Goal: Transaction & Acquisition: Purchase product/service

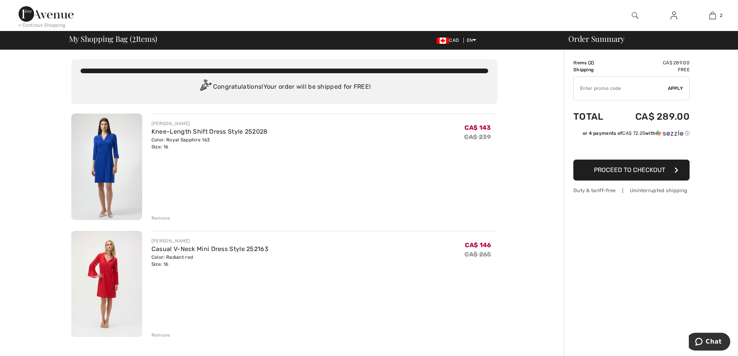
click at [111, 278] on img at bounding box center [106, 284] width 71 height 107
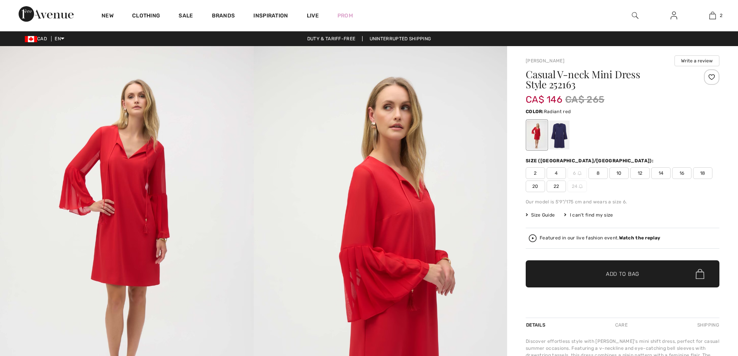
checkbox input "true"
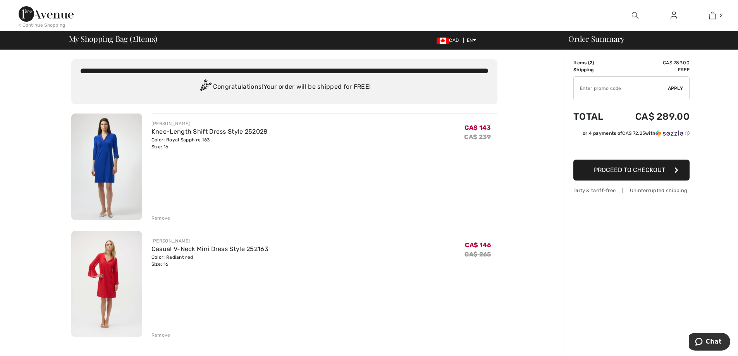
click at [105, 176] on img at bounding box center [106, 167] width 71 height 107
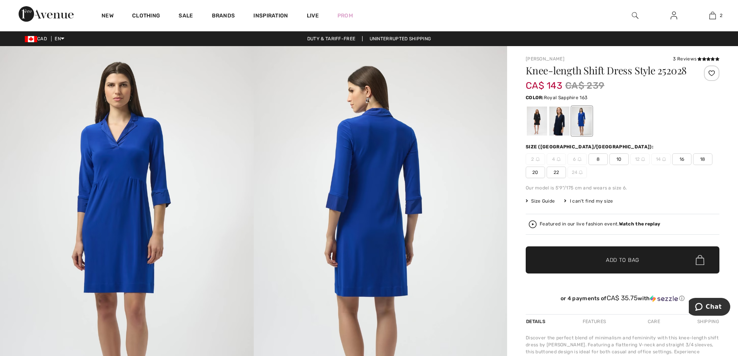
click at [126, 135] on img at bounding box center [127, 236] width 254 height 380
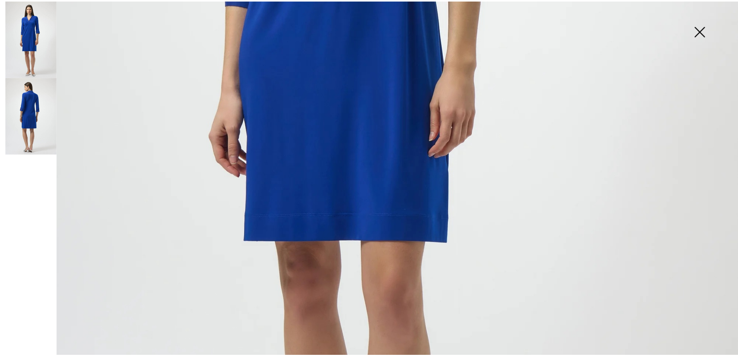
scroll to position [504, 0]
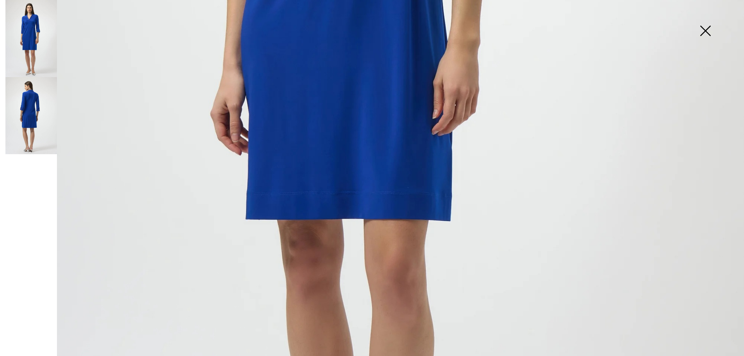
click at [705, 30] on img at bounding box center [705, 32] width 39 height 40
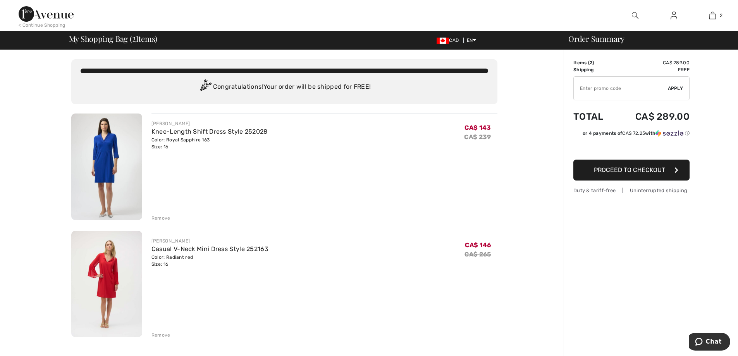
click at [154, 217] on div "Remove" at bounding box center [161, 218] width 19 height 7
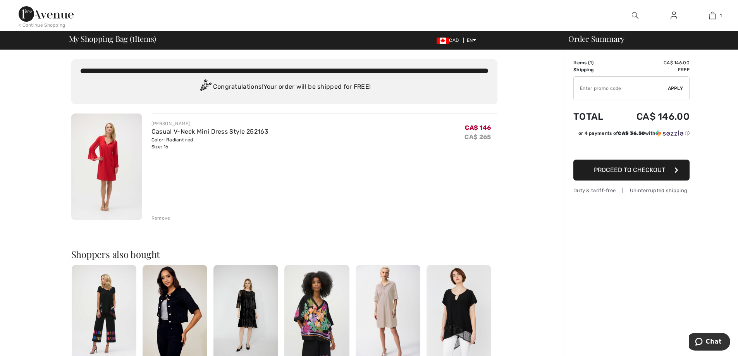
click at [637, 167] on span "Proceed to Checkout" at bounding box center [629, 169] width 71 height 7
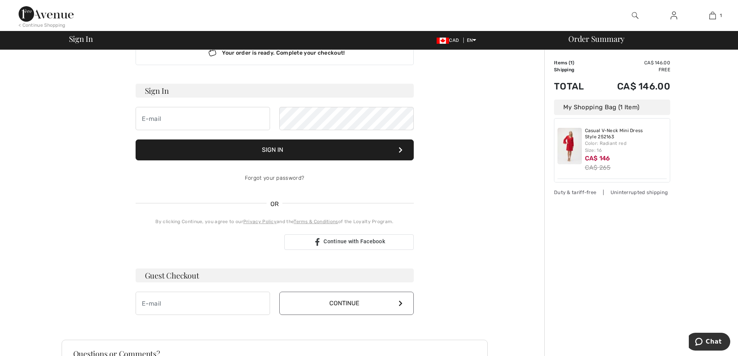
scroll to position [39, 0]
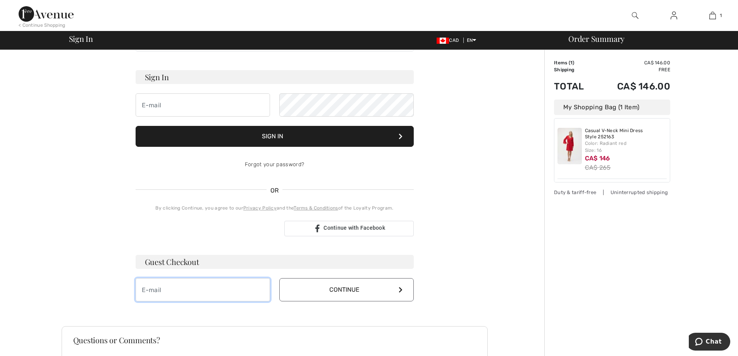
click at [185, 288] on input "email" at bounding box center [203, 289] width 134 height 23
type input "[PERSON_NAME][EMAIL_ADDRESS][PERSON_NAME][DOMAIN_NAME]"
click at [338, 288] on button "Continue" at bounding box center [346, 289] width 134 height 23
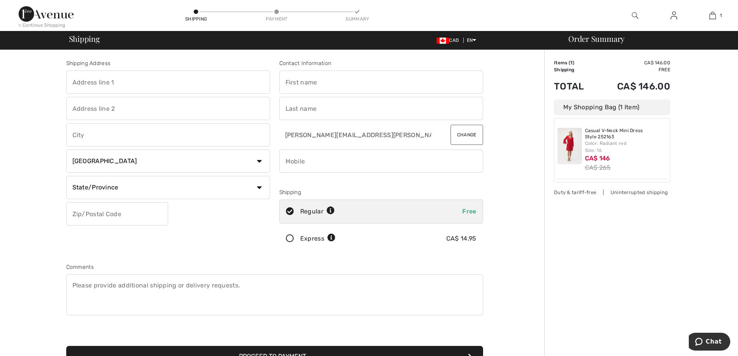
click at [101, 85] on input "text" at bounding box center [168, 82] width 204 height 23
type input "225 [PERSON_NAME]"
type input "Bradford"
select select "ON"
type input "L3Z 0R5"
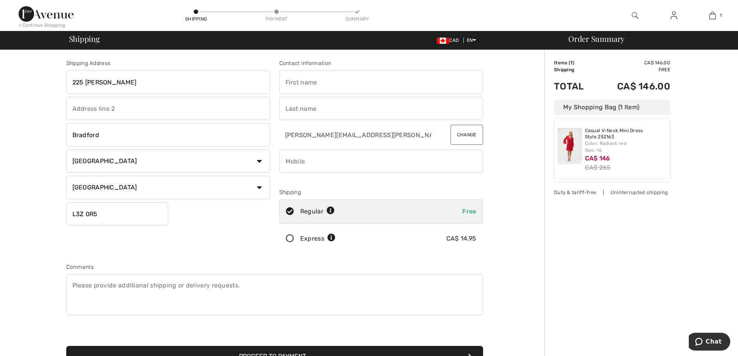
type input "Anna"
type input "Casalinuovo"
type input "4162583703"
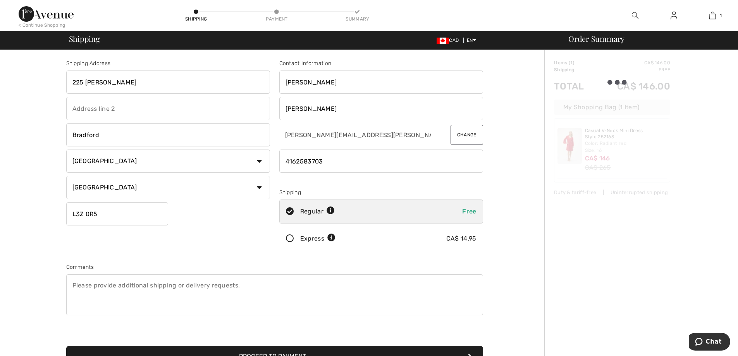
type input "L3Z0R5"
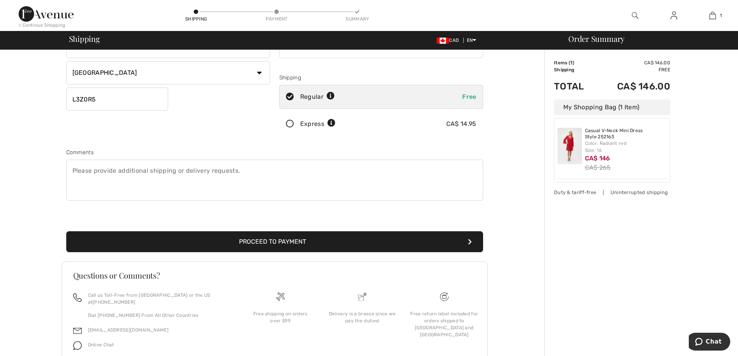
scroll to position [116, 0]
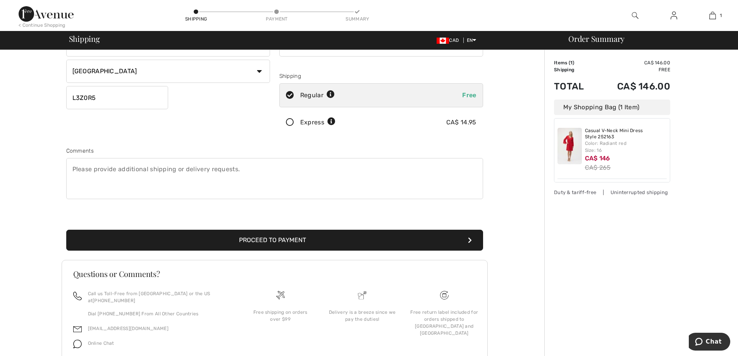
click at [261, 238] on button "Proceed to Payment" at bounding box center [274, 240] width 417 height 21
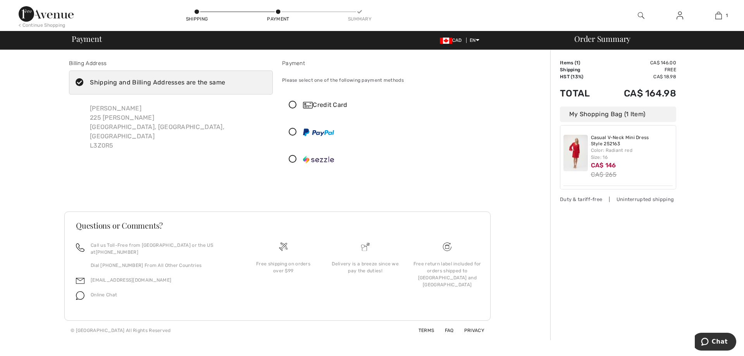
drag, startPoint x: 294, startPoint y: 103, endPoint x: 298, endPoint y: 116, distance: 13.6
click at [294, 104] on icon at bounding box center [293, 105] width 21 height 8
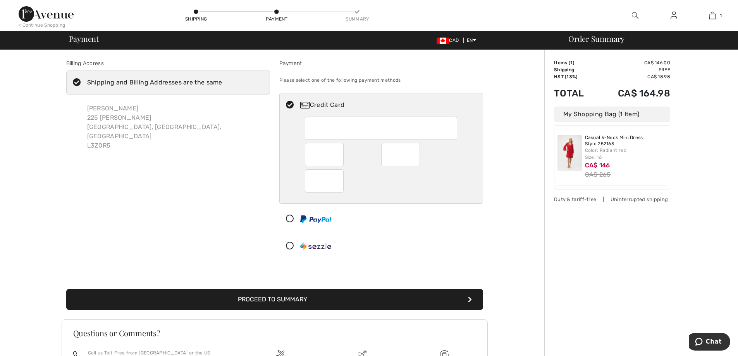
click at [283, 299] on button "Proceed to Summary" at bounding box center [274, 299] width 417 height 21
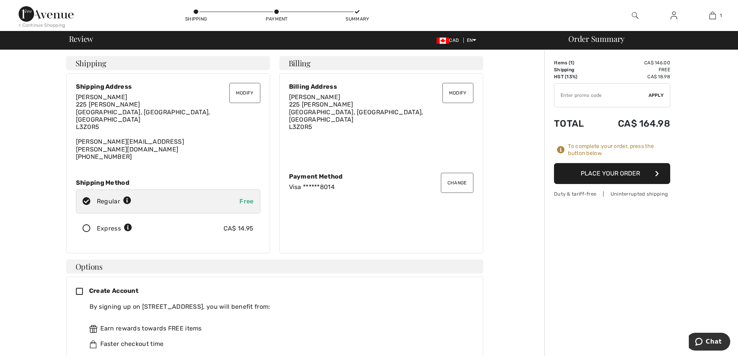
click at [253, 89] on button "Modify" at bounding box center [244, 93] width 31 height 20
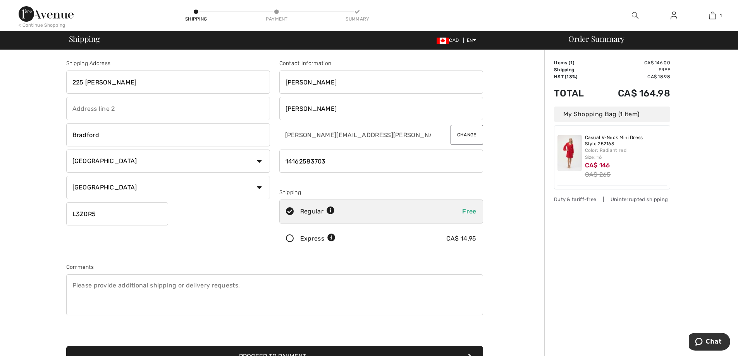
click at [331, 159] on input "phone" at bounding box center [381, 161] width 204 height 23
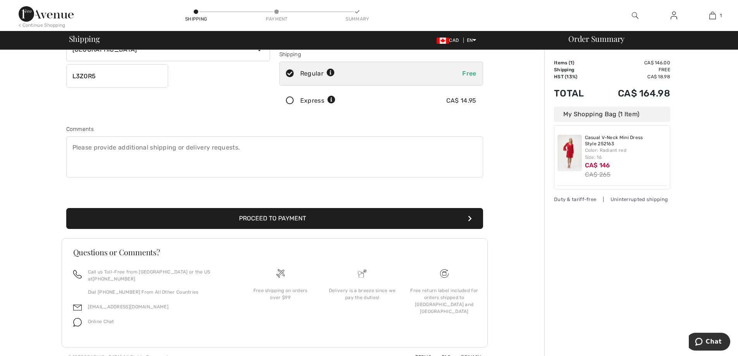
scroll to position [142, 0]
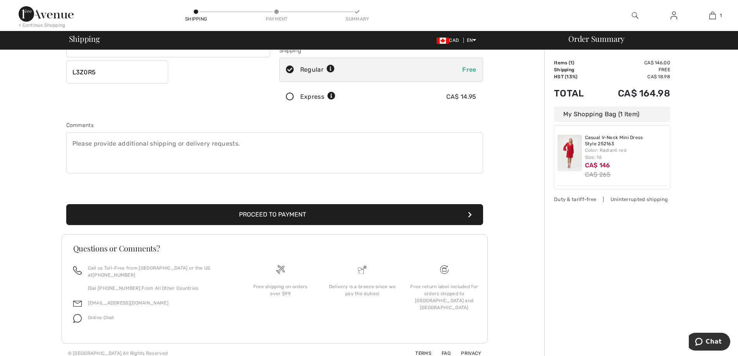
type input "14162215050"
click at [281, 216] on button "Proceed to Payment" at bounding box center [274, 214] width 417 height 21
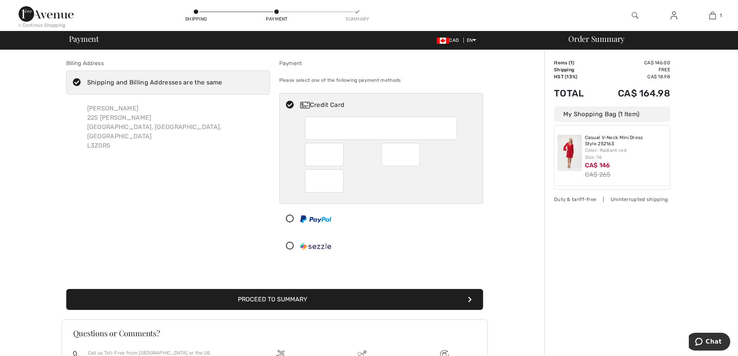
click at [268, 300] on button "Proceed to Summary" at bounding box center [274, 299] width 417 height 21
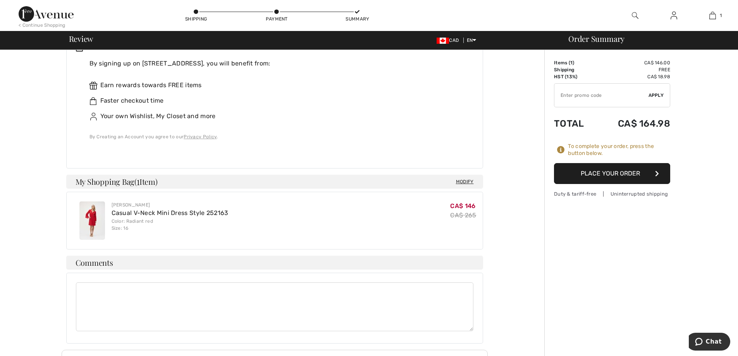
scroll to position [227, 0]
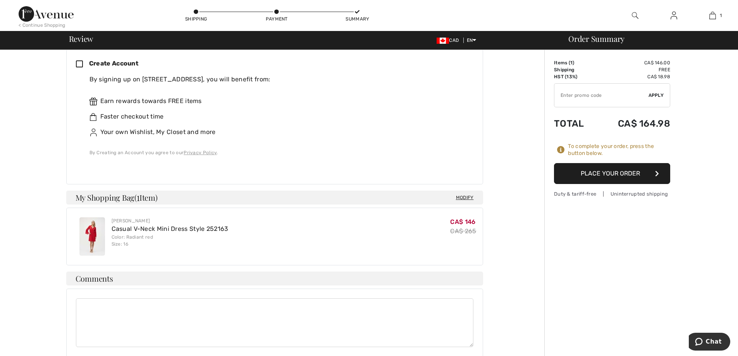
click at [620, 171] on button "Place Your Order" at bounding box center [612, 173] width 116 height 21
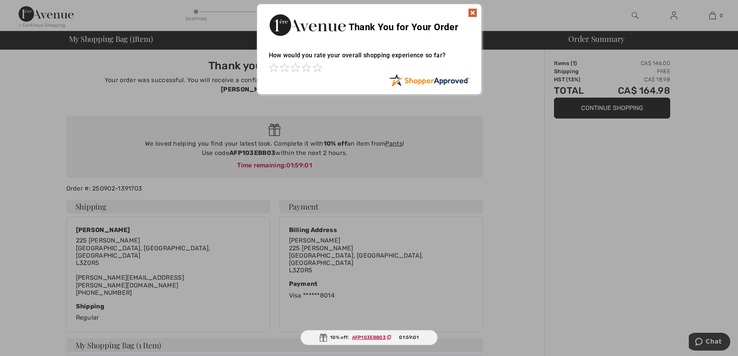
click at [471, 13] on img at bounding box center [472, 12] width 9 height 9
